Goal: Navigation & Orientation: Find specific page/section

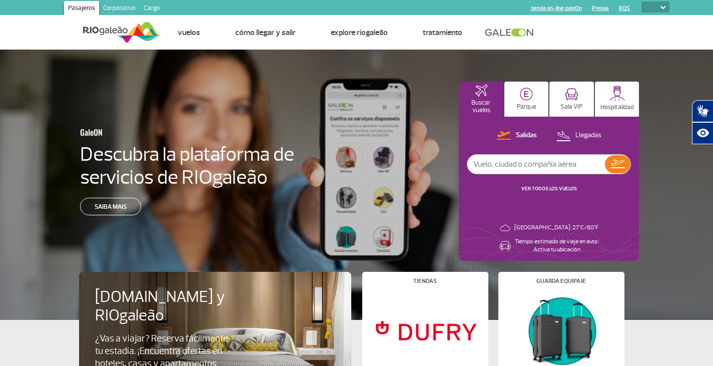
select select
click at [618, 104] on p "Hospitalidad" at bounding box center [617, 108] width 34 height 8
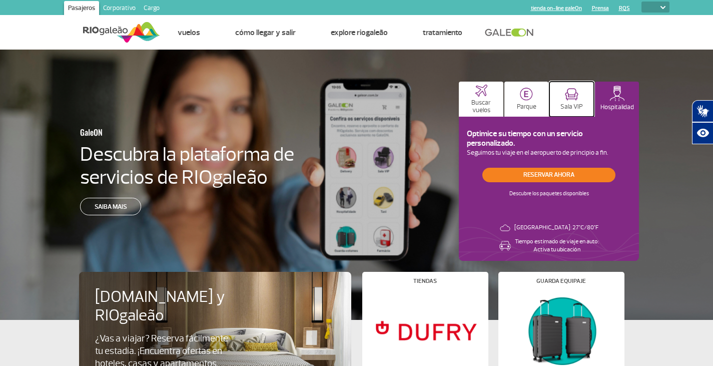
click at [568, 103] on p "Sala VIP" at bounding box center [571, 107] width 23 height 8
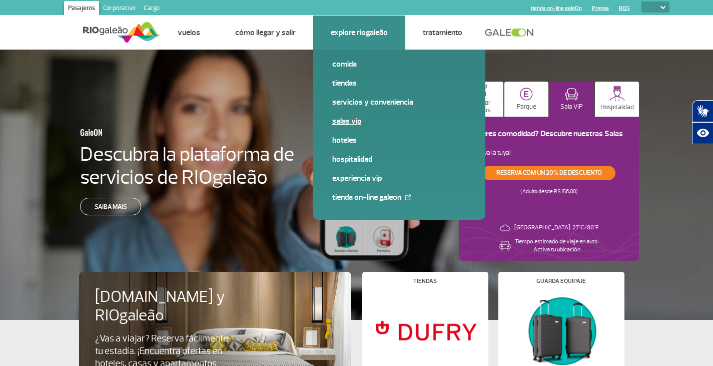
click at [336, 121] on link "Salas VIP" at bounding box center [399, 121] width 134 height 11
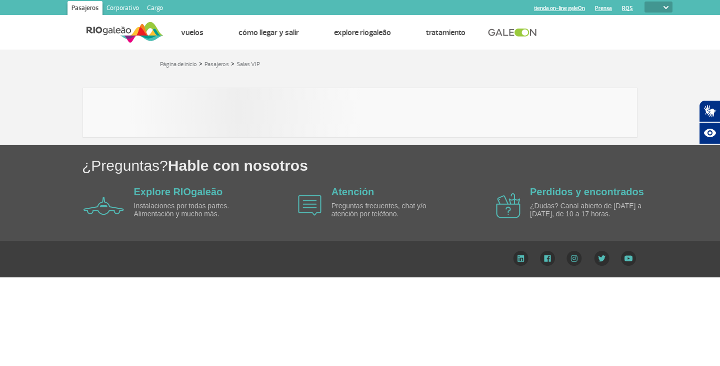
select select
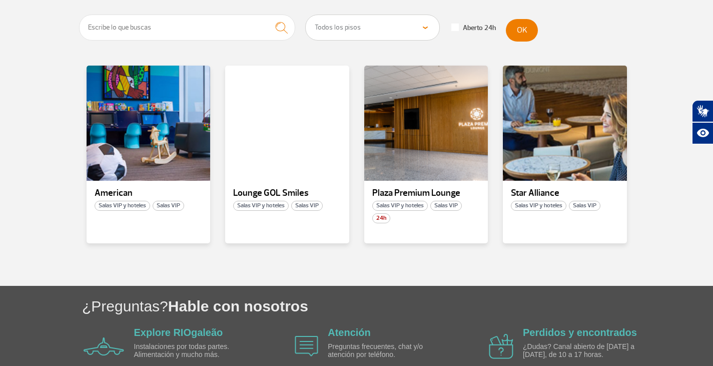
scroll to position [200, 0]
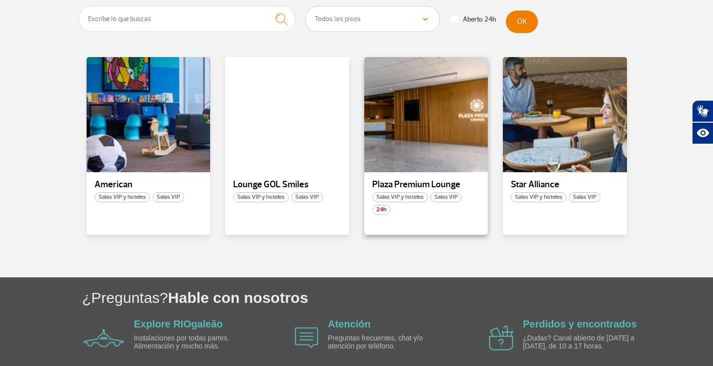
click at [398, 200] on span "Salas VIP y hoteles" at bounding box center [400, 197] width 56 height 10
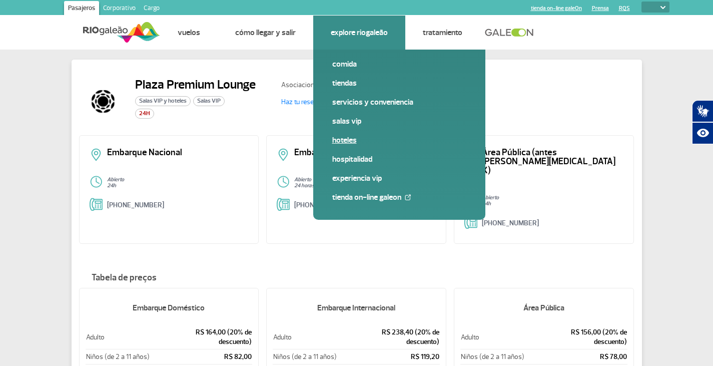
click at [360, 147] on span "Hoteles" at bounding box center [399, 144] width 134 height 19
click at [352, 142] on link "Hoteles" at bounding box center [399, 140] width 134 height 11
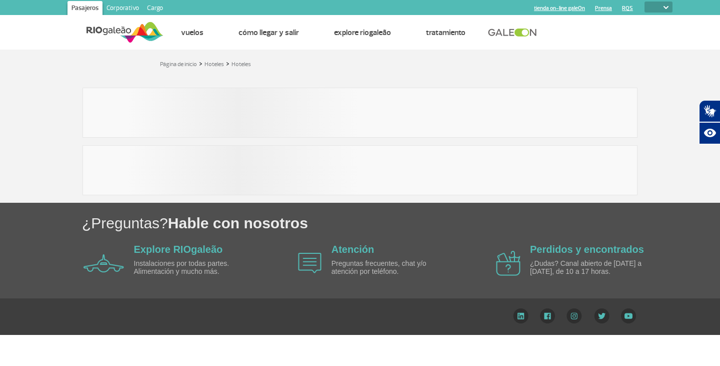
select select
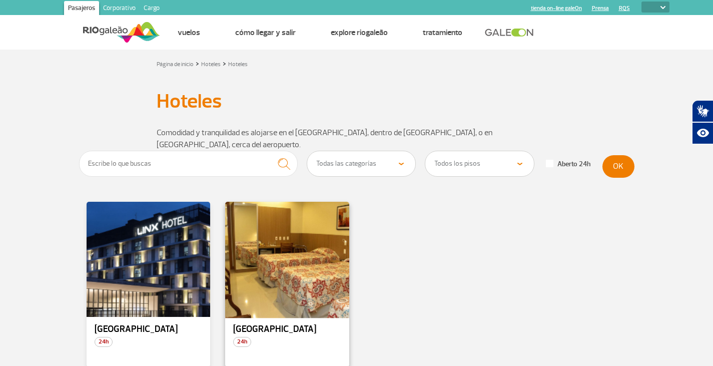
click at [306, 275] on div at bounding box center [287, 260] width 126 height 118
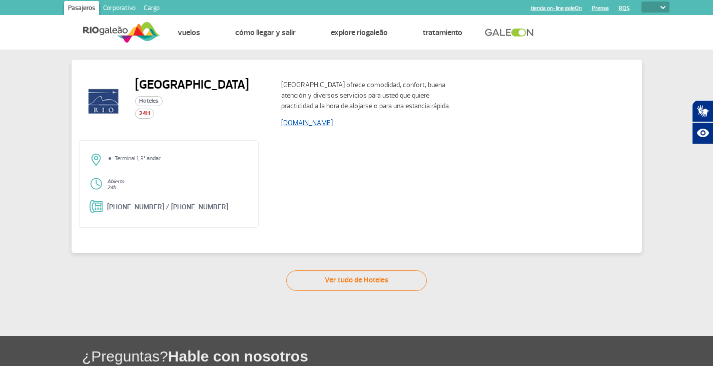
click at [303, 124] on link "[DOMAIN_NAME]" at bounding box center [307, 123] width 52 height 9
